Goal: Find specific page/section: Find specific page/section

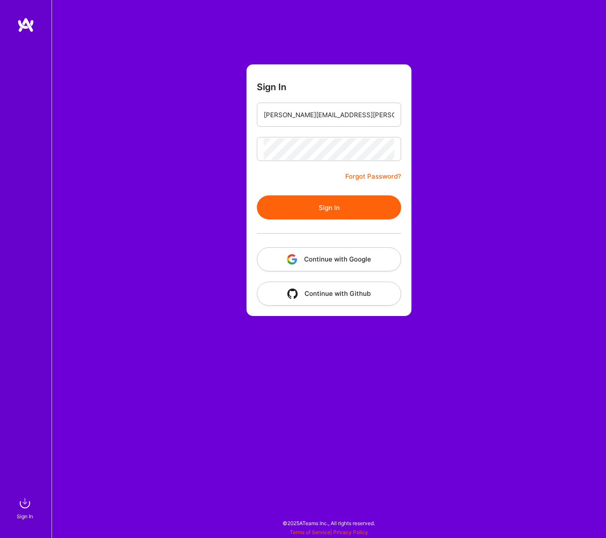
click at [369, 221] on div at bounding box center [329, 233] width 144 height 28
click at [365, 200] on button "Sign In" at bounding box center [329, 207] width 144 height 24
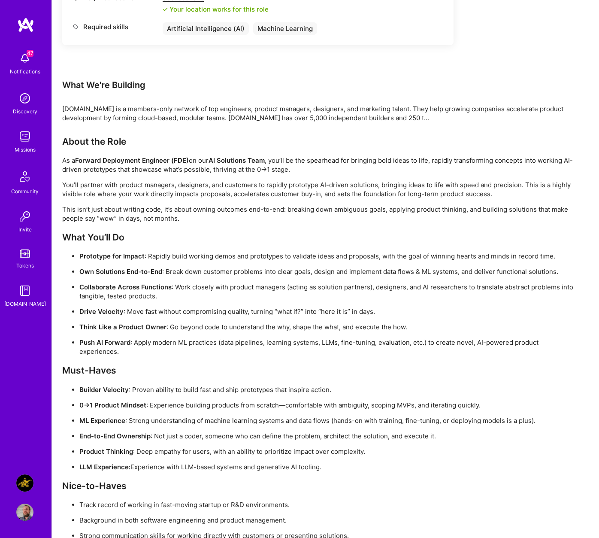
scroll to position [453, 0]
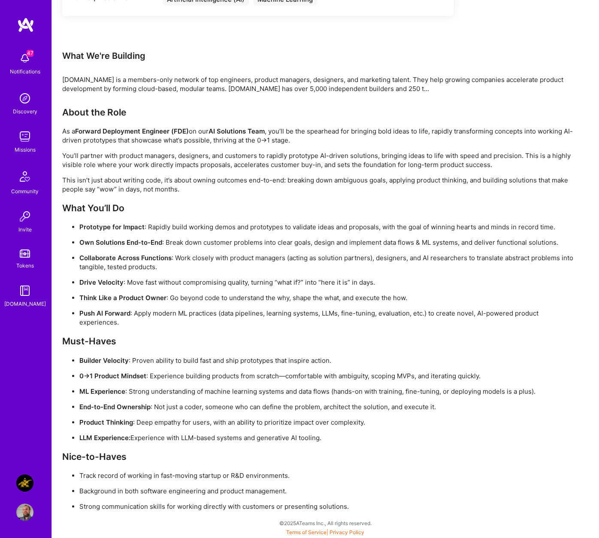
click at [23, 136] on img at bounding box center [24, 136] width 17 height 17
